Goal: Obtain resource: Download file/media

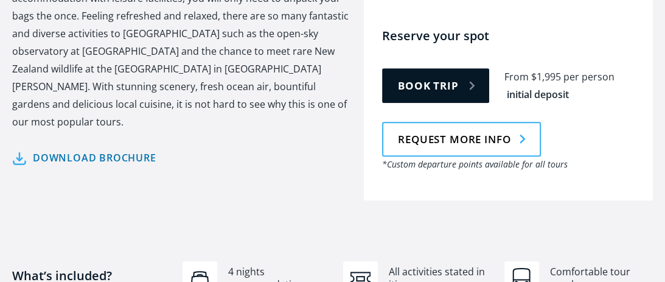
scroll to position [682, 0]
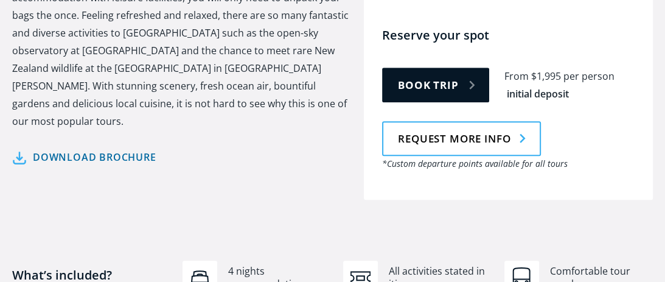
click at [150, 148] on link "Download brochure" at bounding box center [84, 157] width 144 height 18
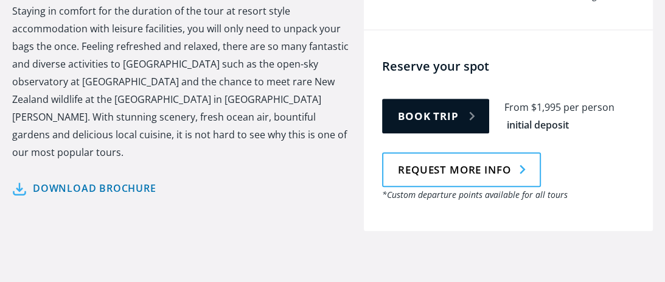
scroll to position [651, 0]
click at [113, 179] on link "Download brochure" at bounding box center [84, 188] width 144 height 18
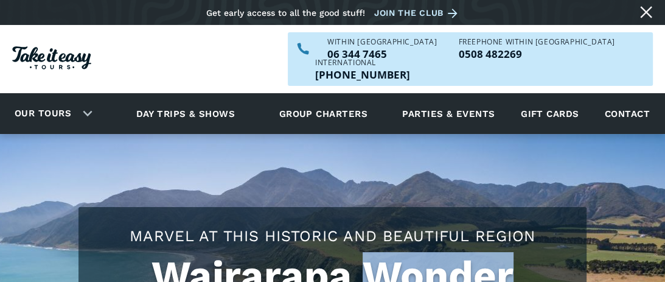
click at [409, 252] on h1 "Wairarapa Wonder" at bounding box center [333, 275] width 484 height 46
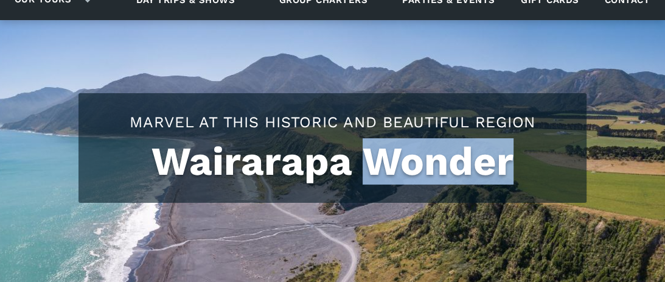
scroll to position [147, 0]
